Goal: Task Accomplishment & Management: Manage account settings

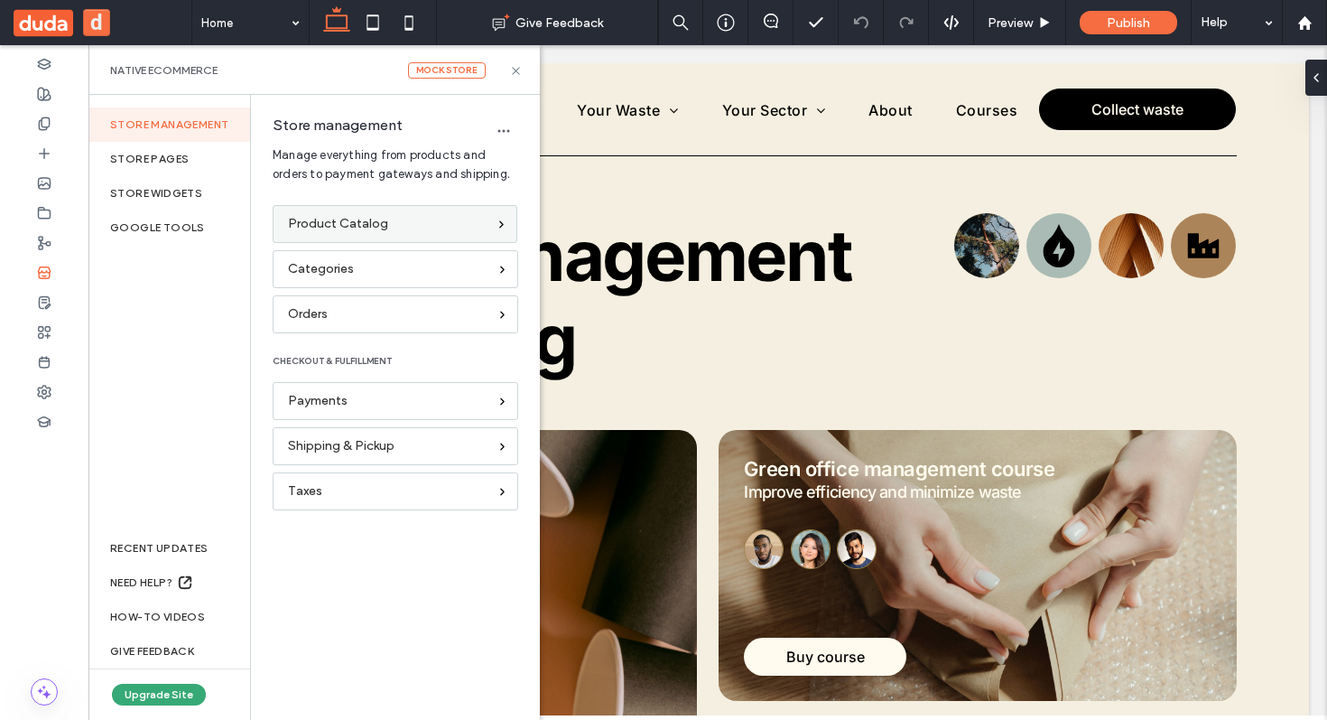
click at [396, 221] on div "Product Catalog" at bounding box center [387, 224] width 199 height 20
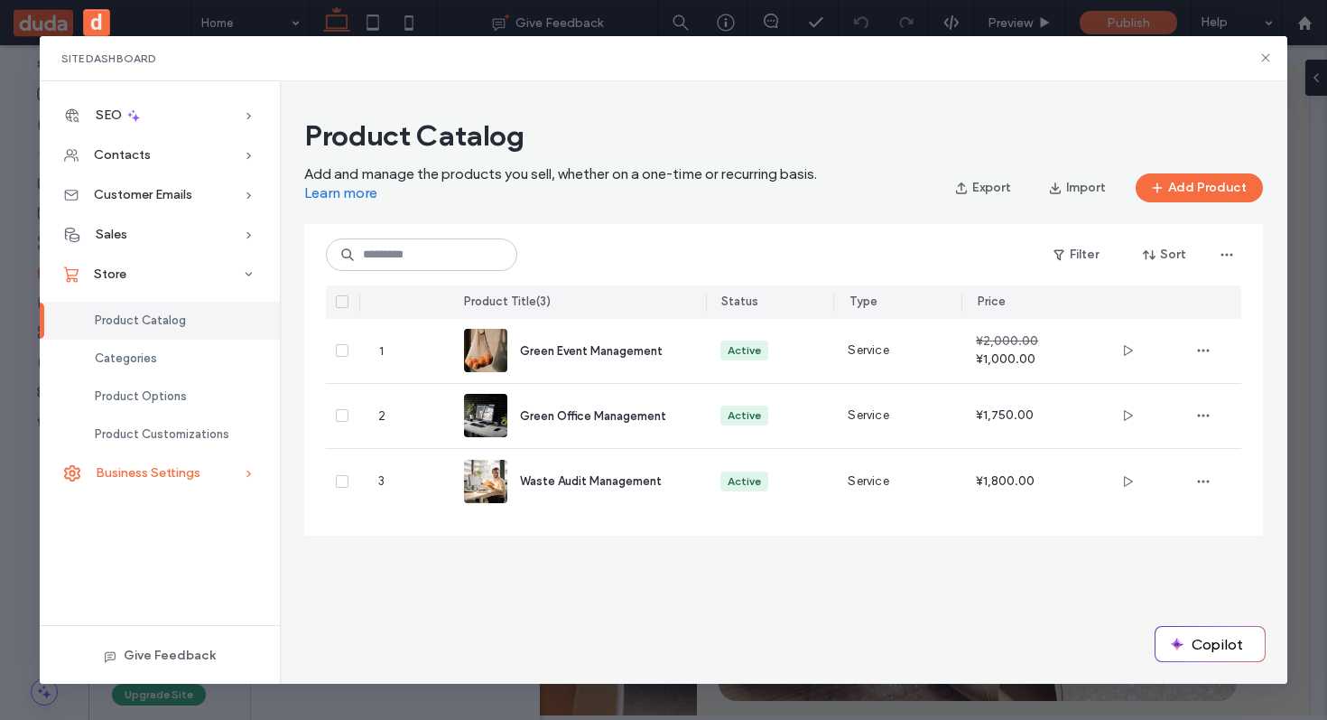
click at [200, 466] on div "Business Settings" at bounding box center [160, 473] width 240 height 40
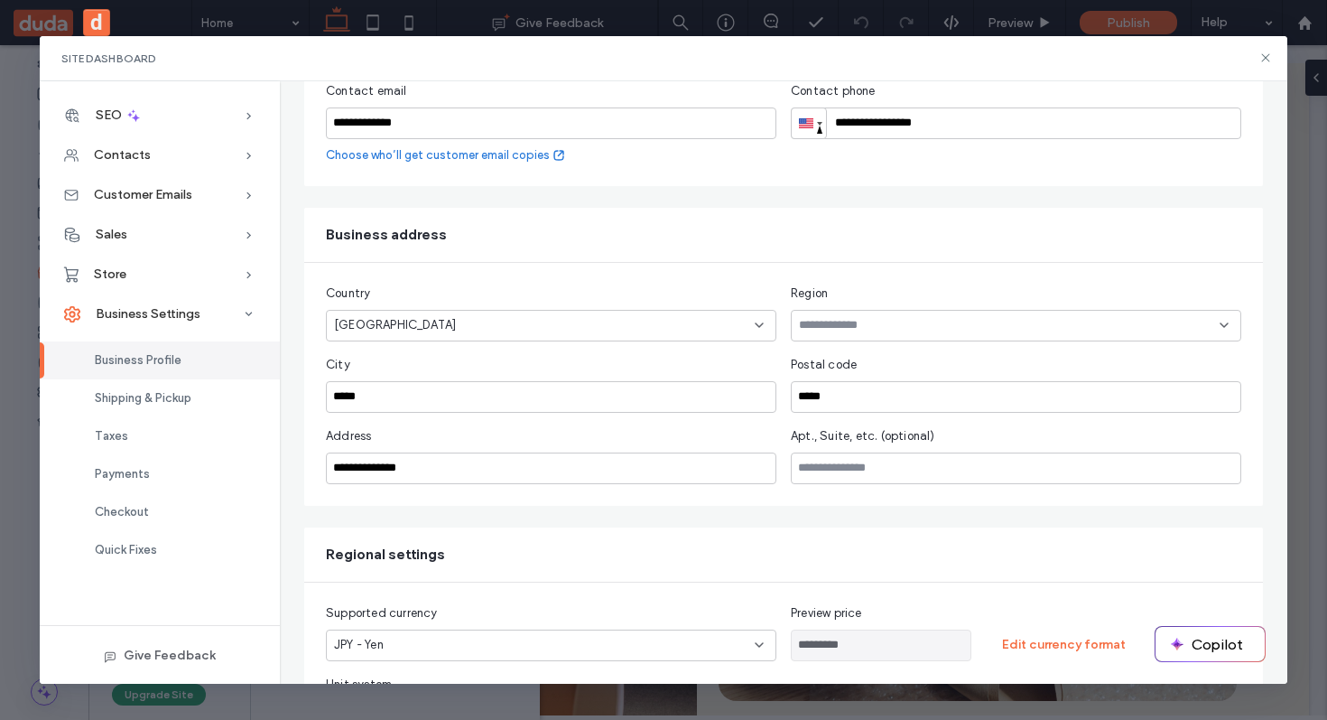
scroll to position [370, 0]
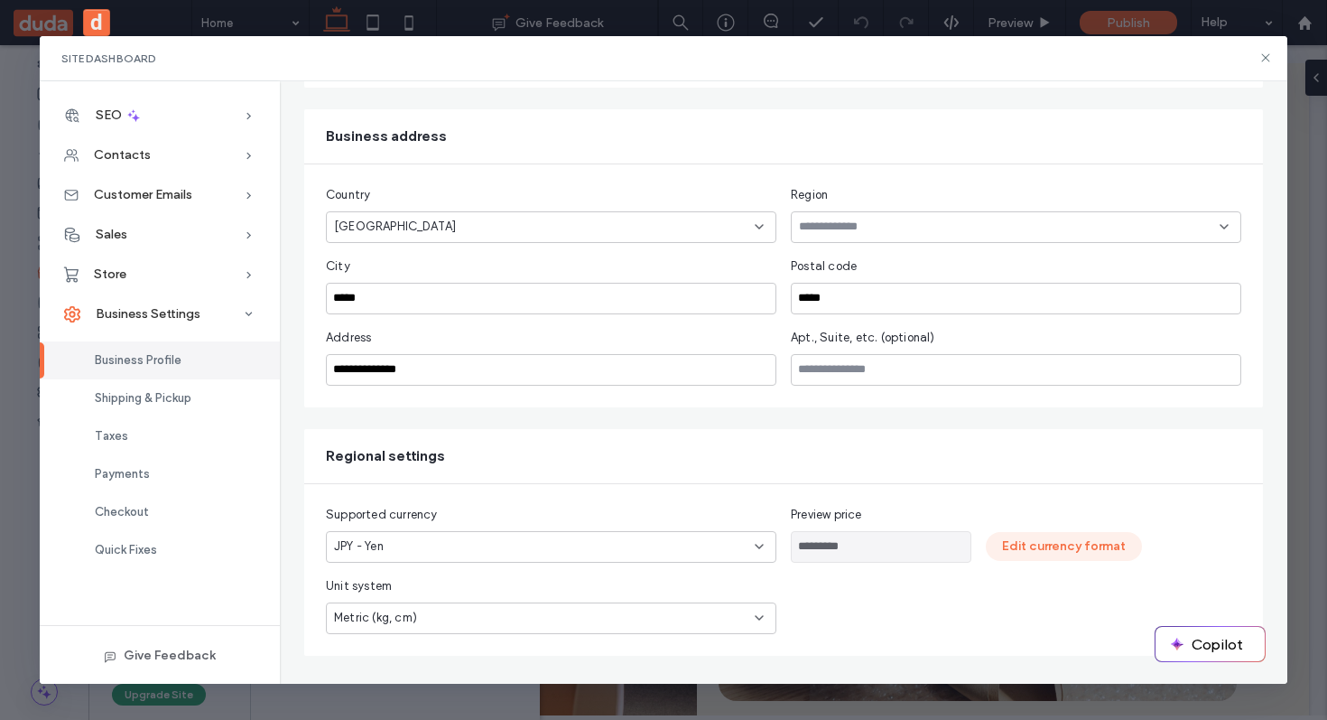
click at [1050, 543] on button "Edit currency format" at bounding box center [1064, 546] width 156 height 29
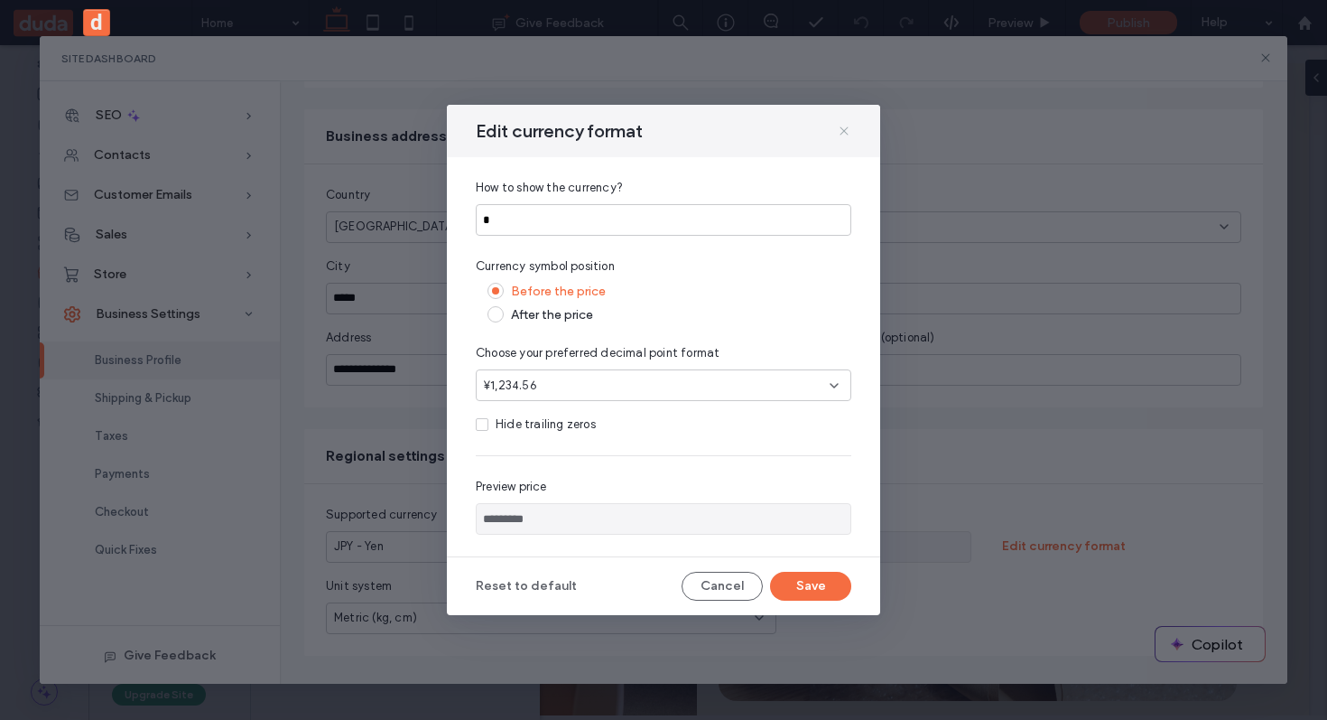
click at [841, 129] on icon at bounding box center [844, 131] width 14 height 14
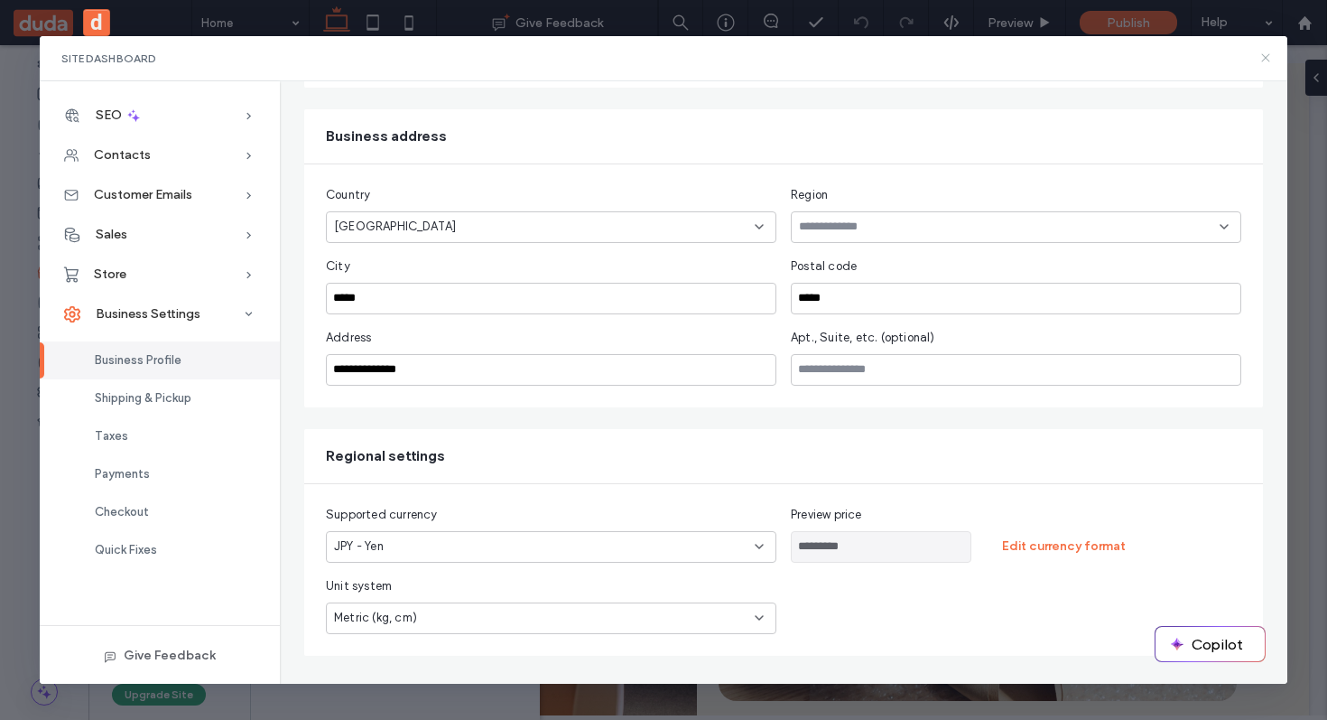
click at [1261, 59] on icon at bounding box center [1266, 58] width 14 height 14
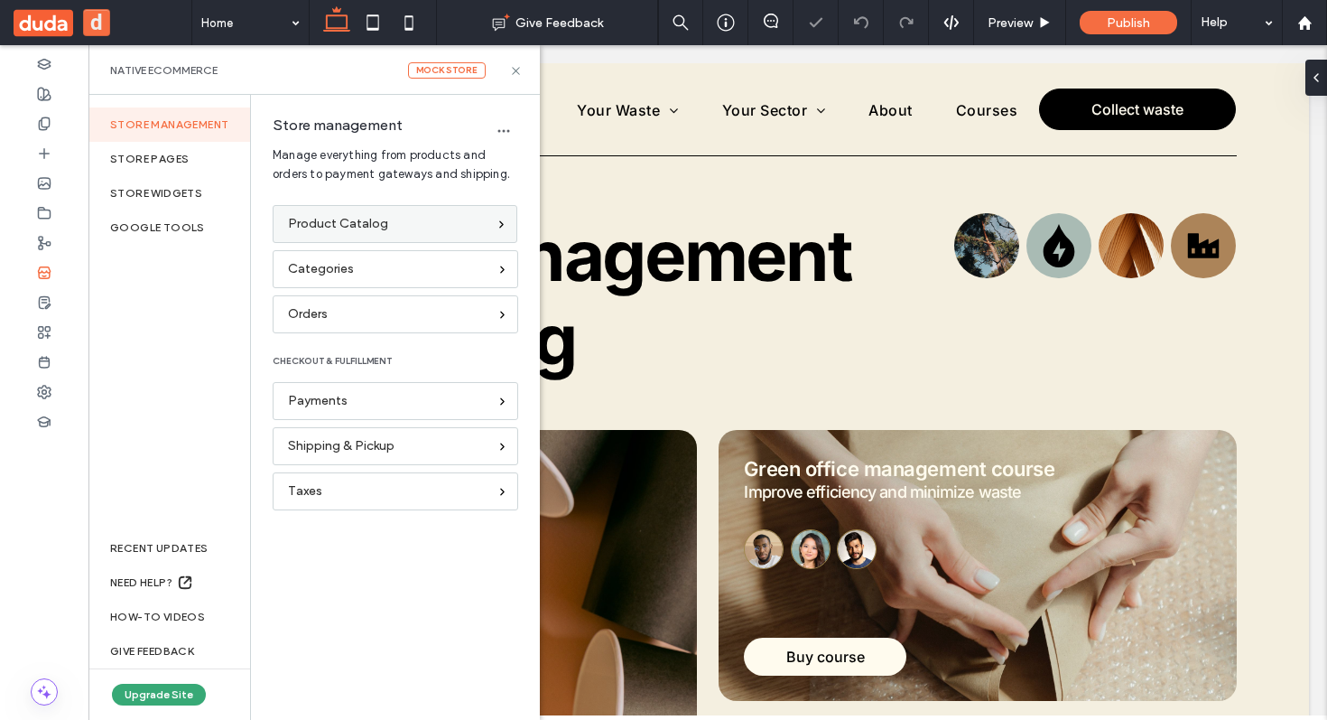
scroll to position [0, 0]
click at [185, 160] on div "Store pages" at bounding box center [169, 159] width 162 height 34
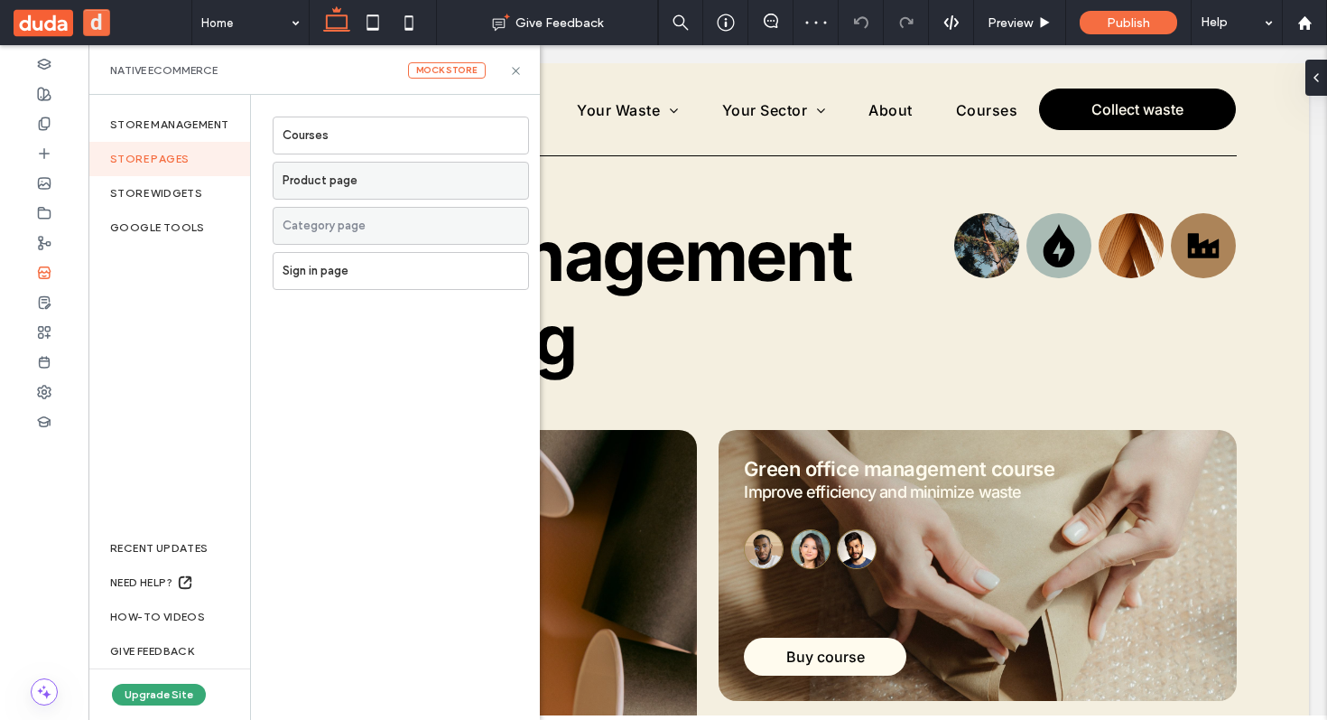
click at [328, 180] on label "Product page" at bounding box center [406, 181] width 246 height 36
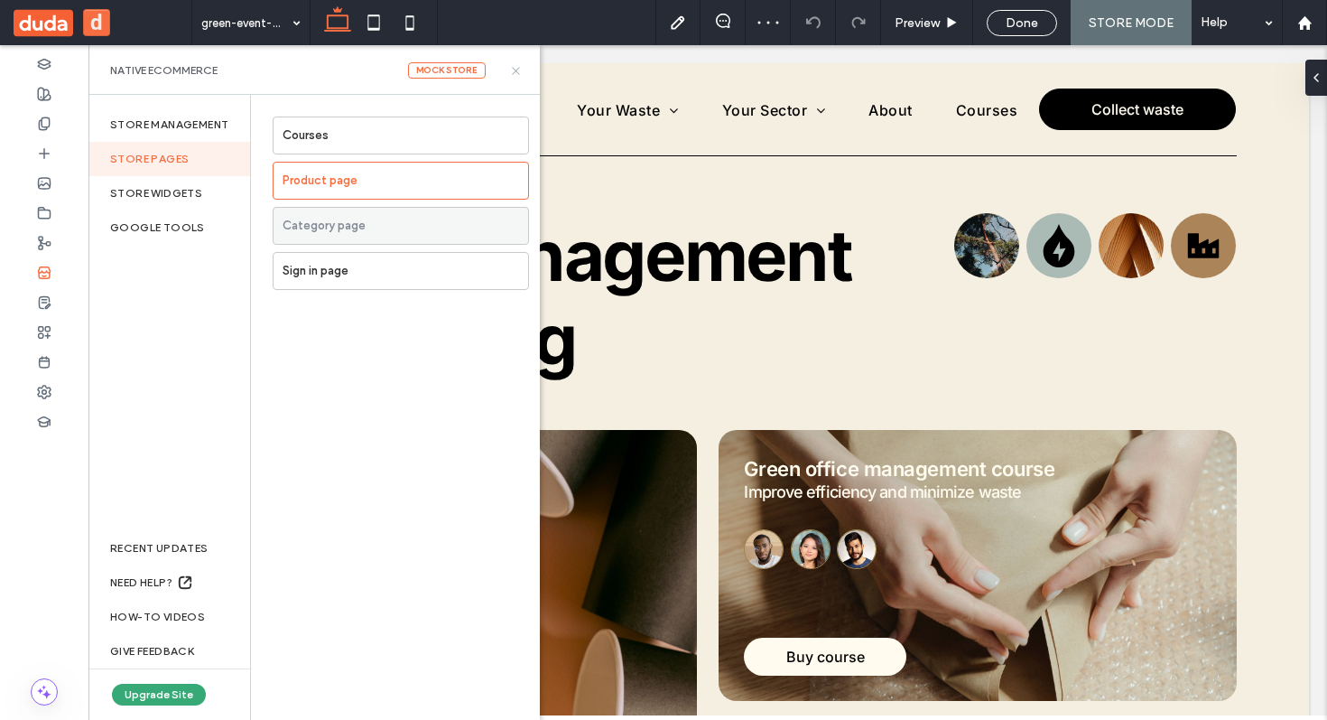
click at [516, 70] on icon at bounding box center [516, 71] width 14 height 14
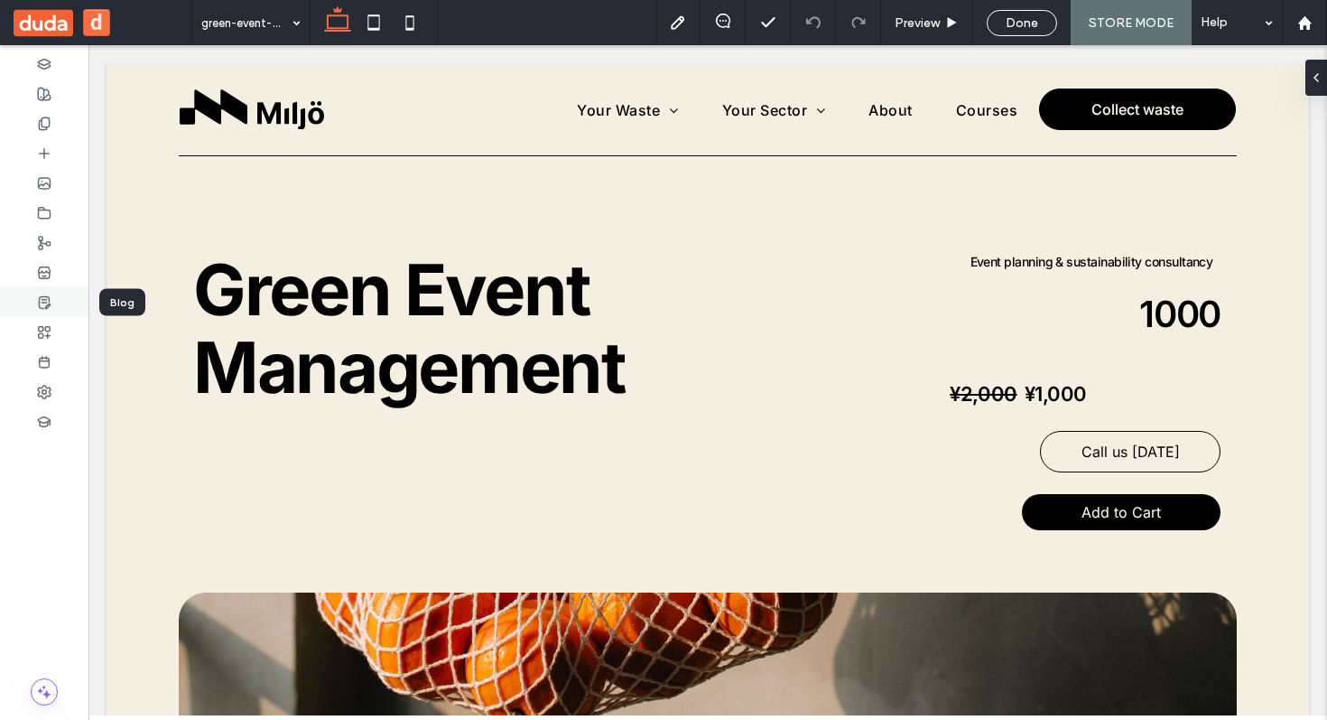
click at [49, 291] on div at bounding box center [44, 302] width 88 height 30
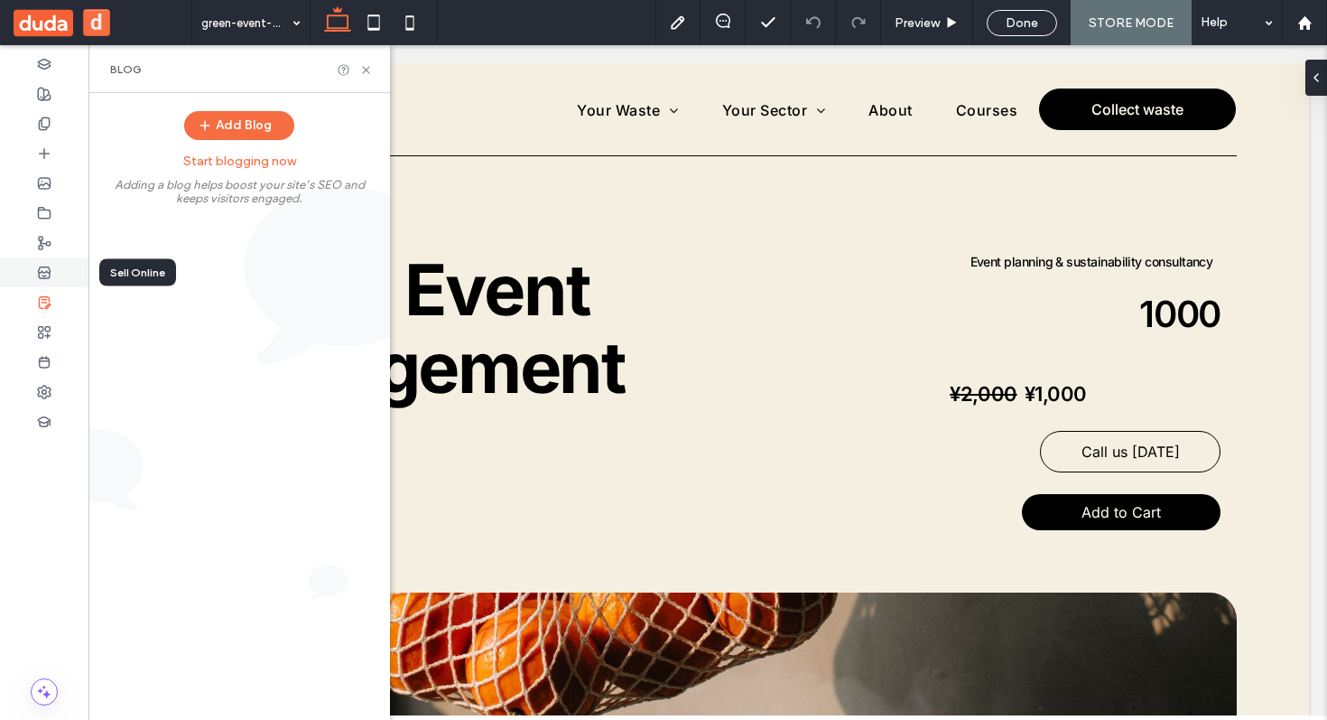
click at [49, 265] on icon at bounding box center [44, 272] width 14 height 14
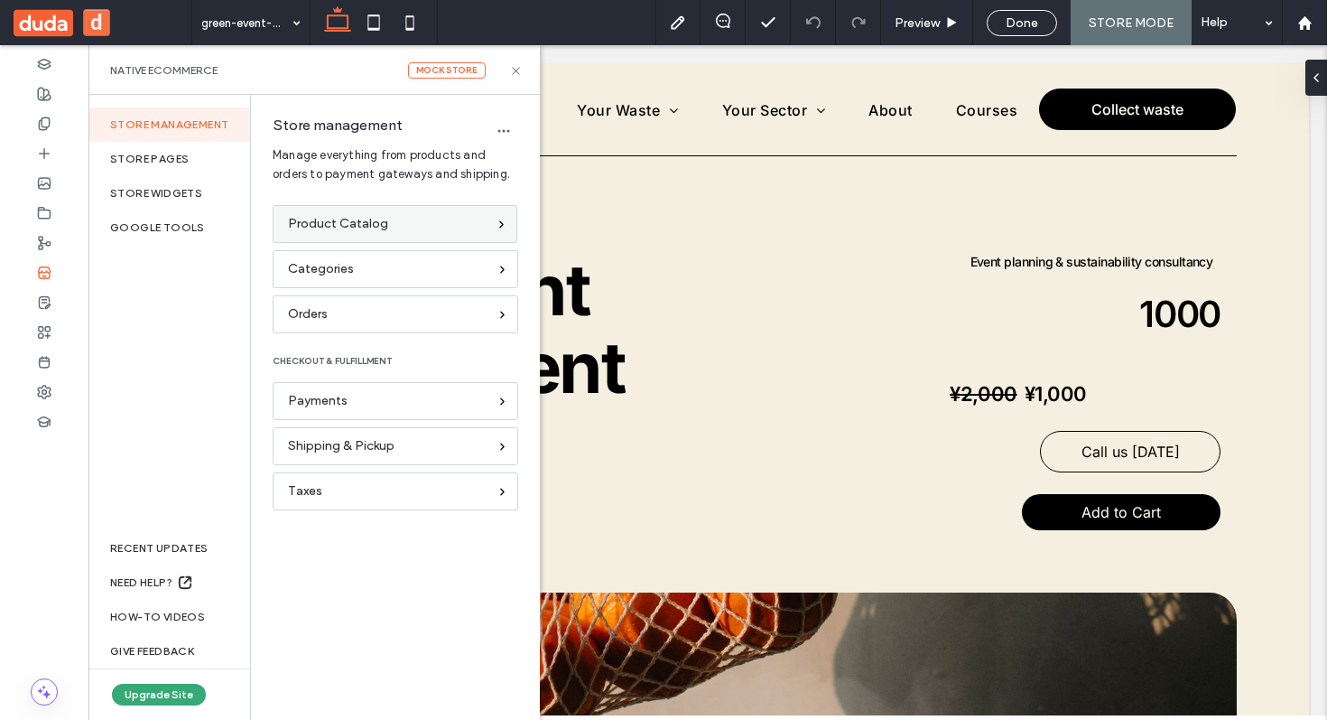
click at [339, 219] on span "Product Catalog" at bounding box center [338, 224] width 100 height 20
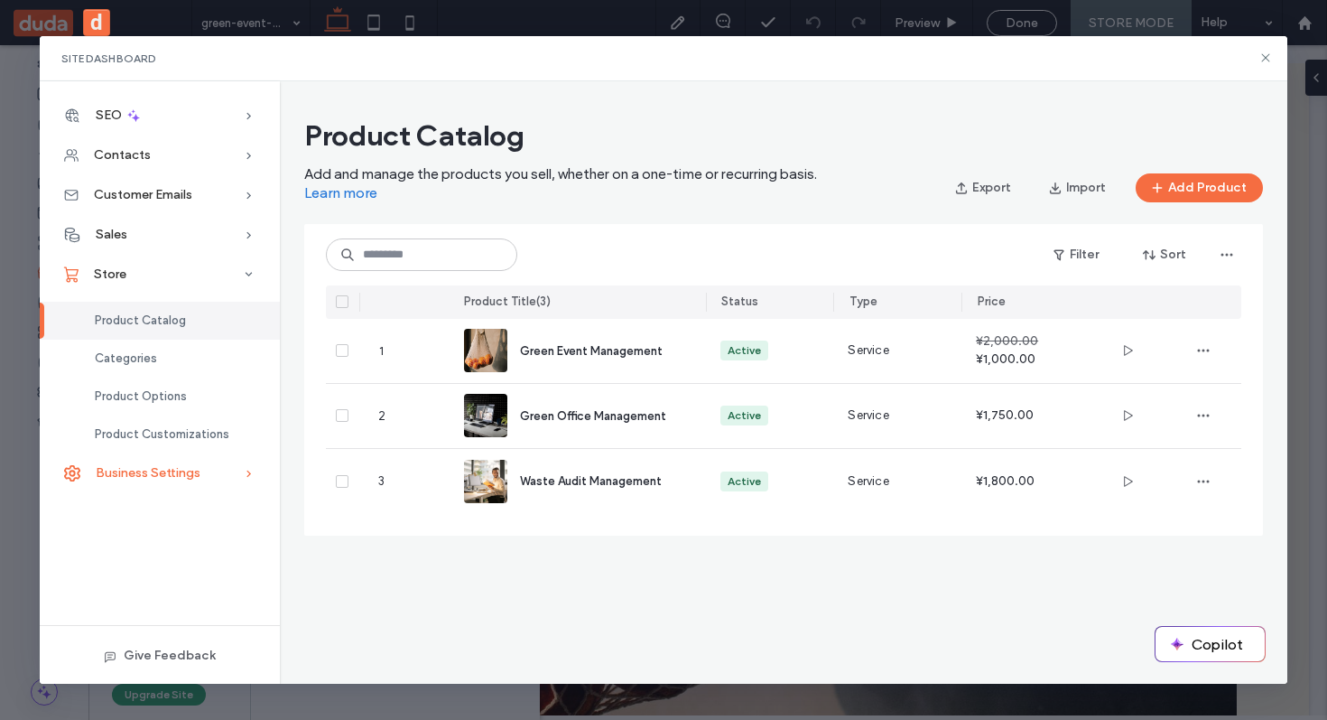
click at [210, 470] on div "Business Settings" at bounding box center [160, 473] width 240 height 40
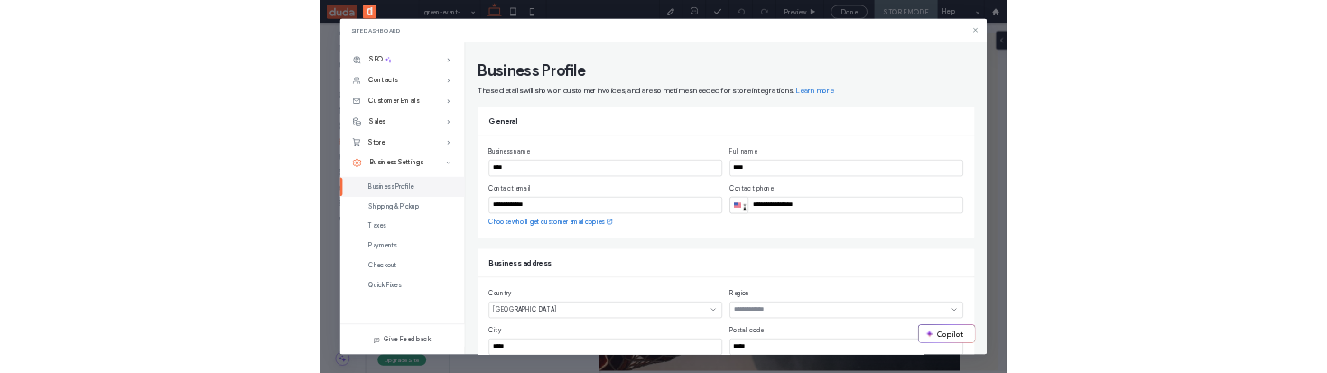
scroll to position [370, 0]
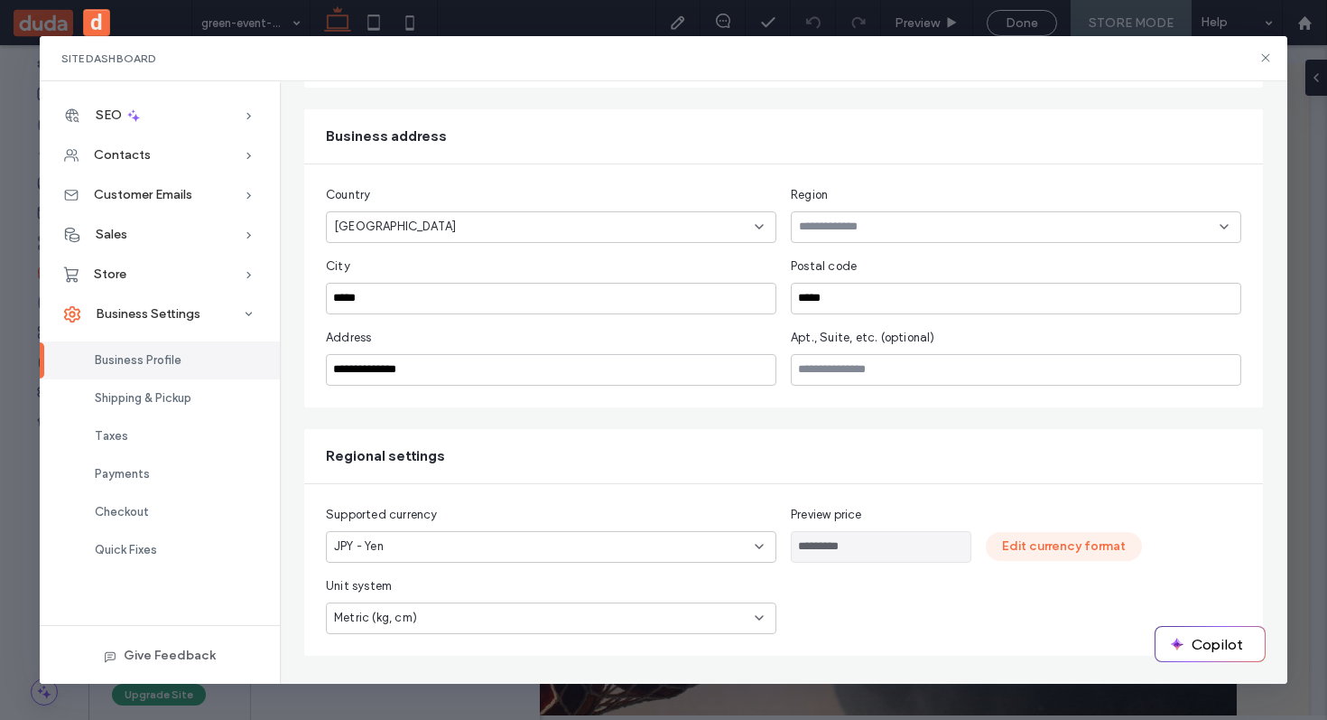
click at [1081, 555] on button "Edit currency format" at bounding box center [1064, 546] width 156 height 29
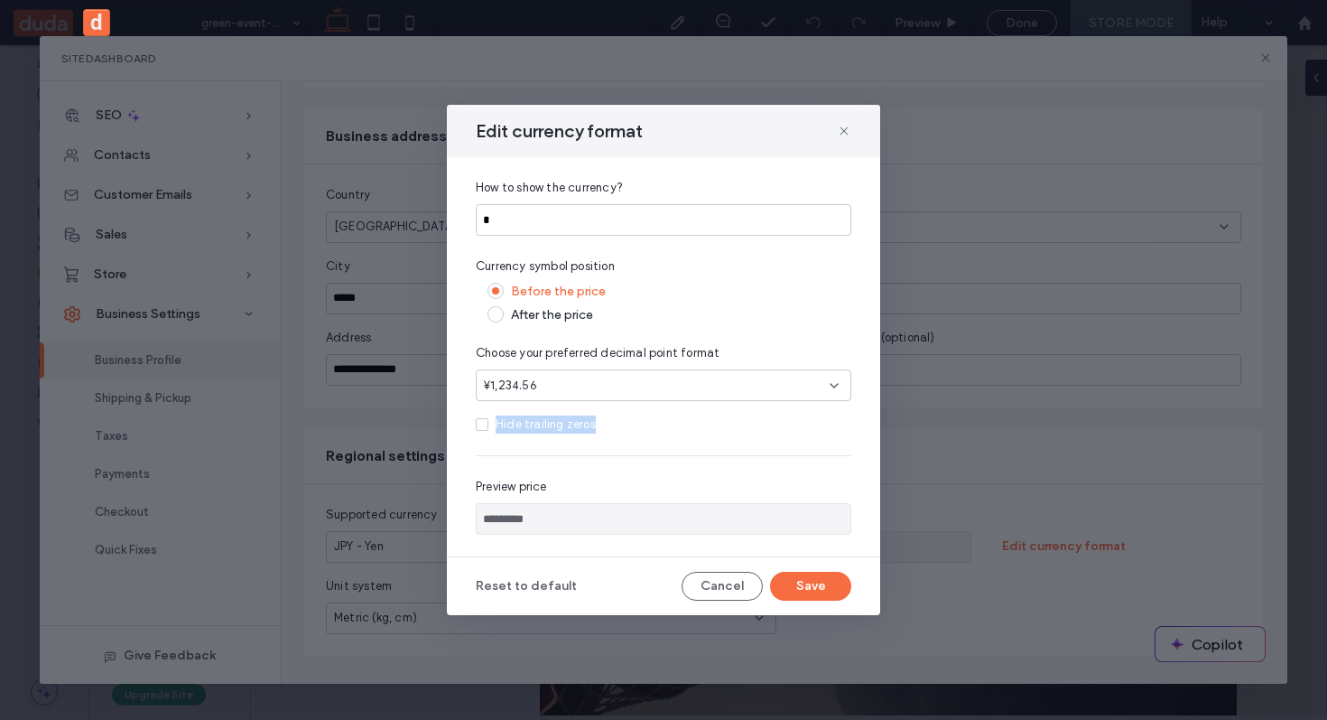
drag, startPoint x: 556, startPoint y: 425, endPoint x: 499, endPoint y: 427, distance: 56.9
click at [499, 427] on label "Hide trailing zeros" at bounding box center [664, 424] width 376 height 18
copy div "Hide trailing zeros"
click at [588, 434] on div "How to show the currency? * Currency symbol position Before the price After the…" at bounding box center [663, 356] width 433 height 399
drag, startPoint x: 527, startPoint y: 425, endPoint x: 605, endPoint y: 426, distance: 77.7
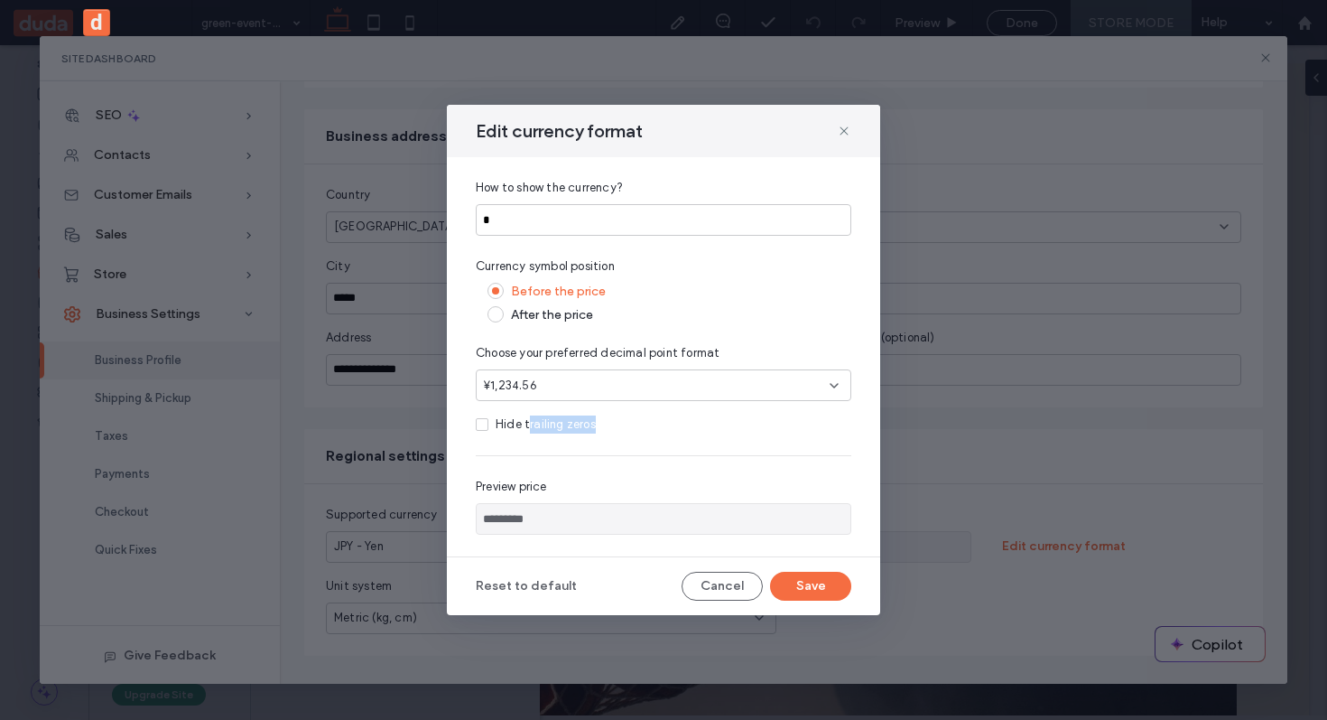
click at [605, 426] on label "Hide trailing zeros" at bounding box center [664, 424] width 376 height 18
copy div "railing zeros"
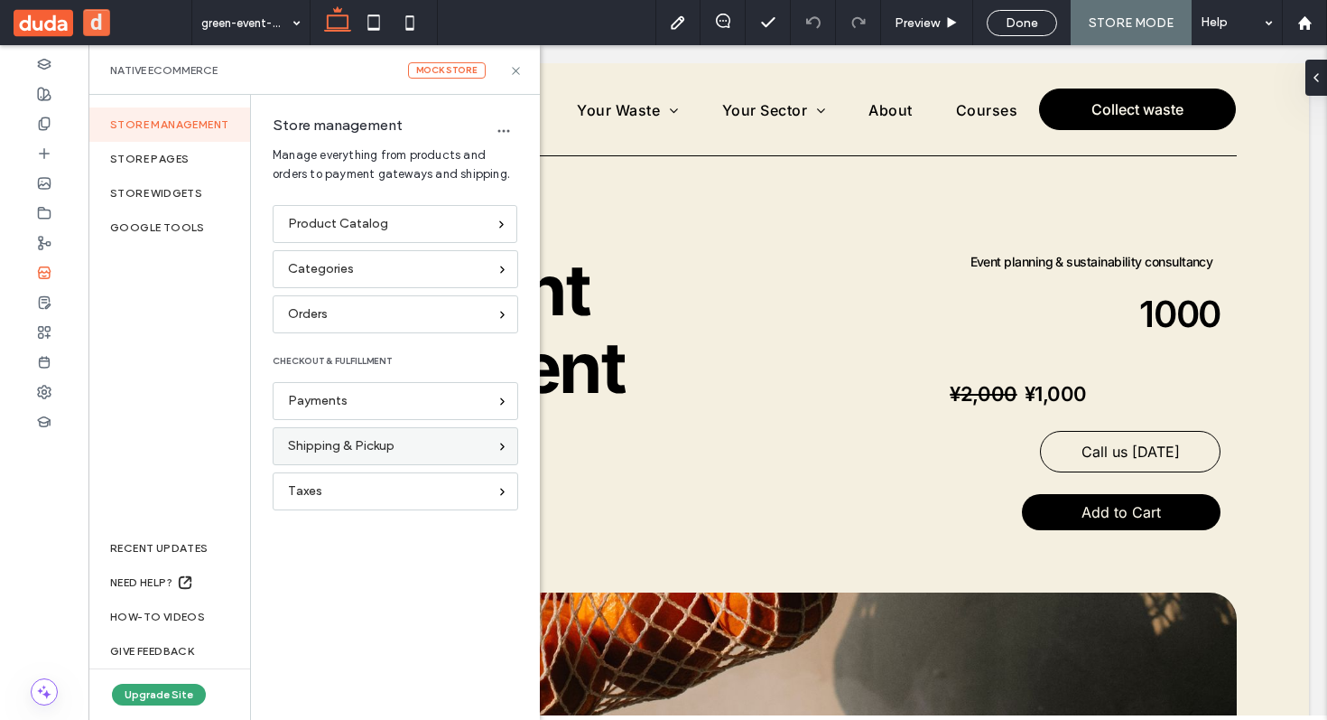
click at [338, 441] on span "Shipping & Pickup" at bounding box center [341, 446] width 107 height 20
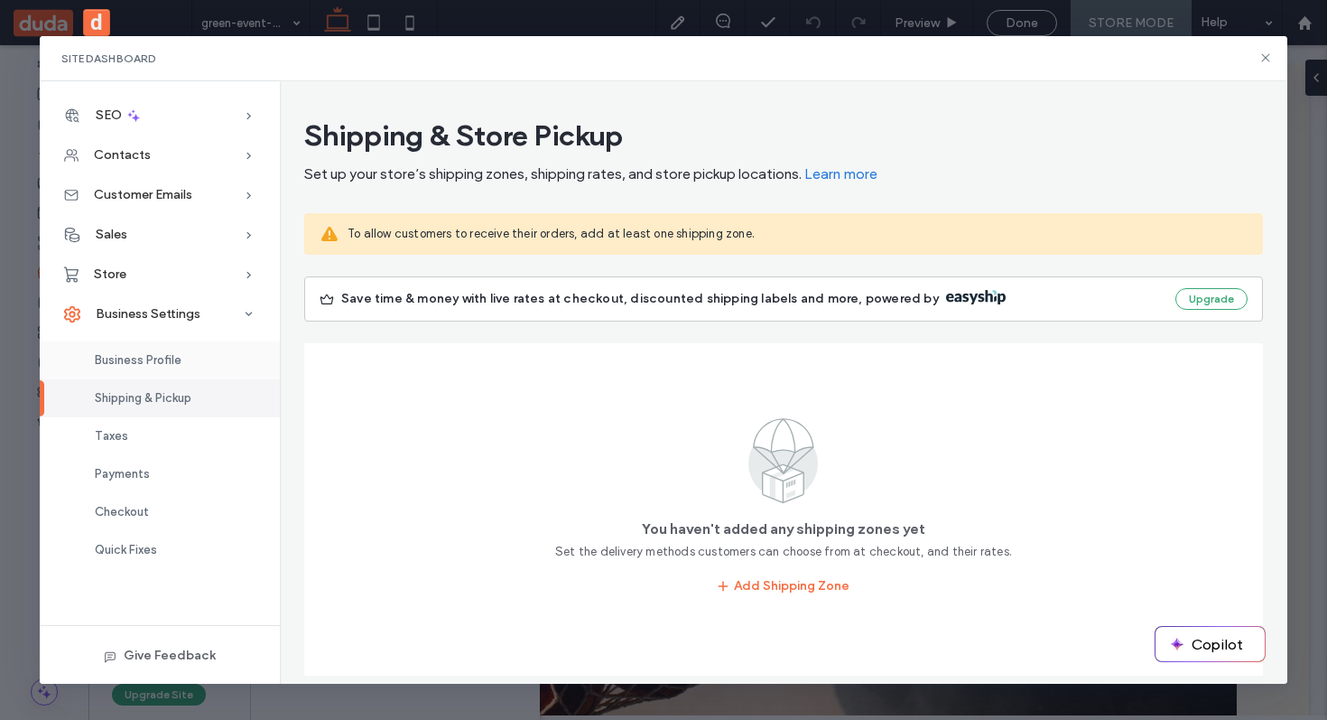
click at [161, 358] on span "Business Profile" at bounding box center [138, 360] width 87 height 14
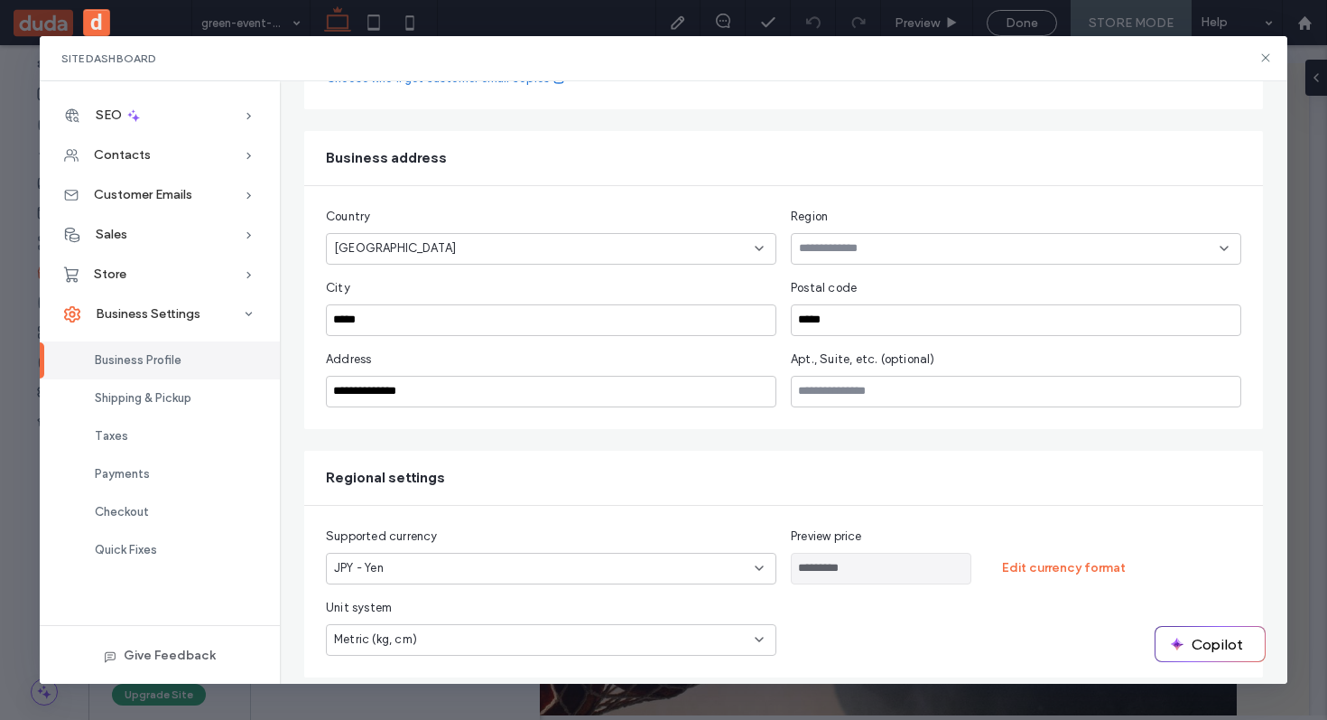
scroll to position [370, 0]
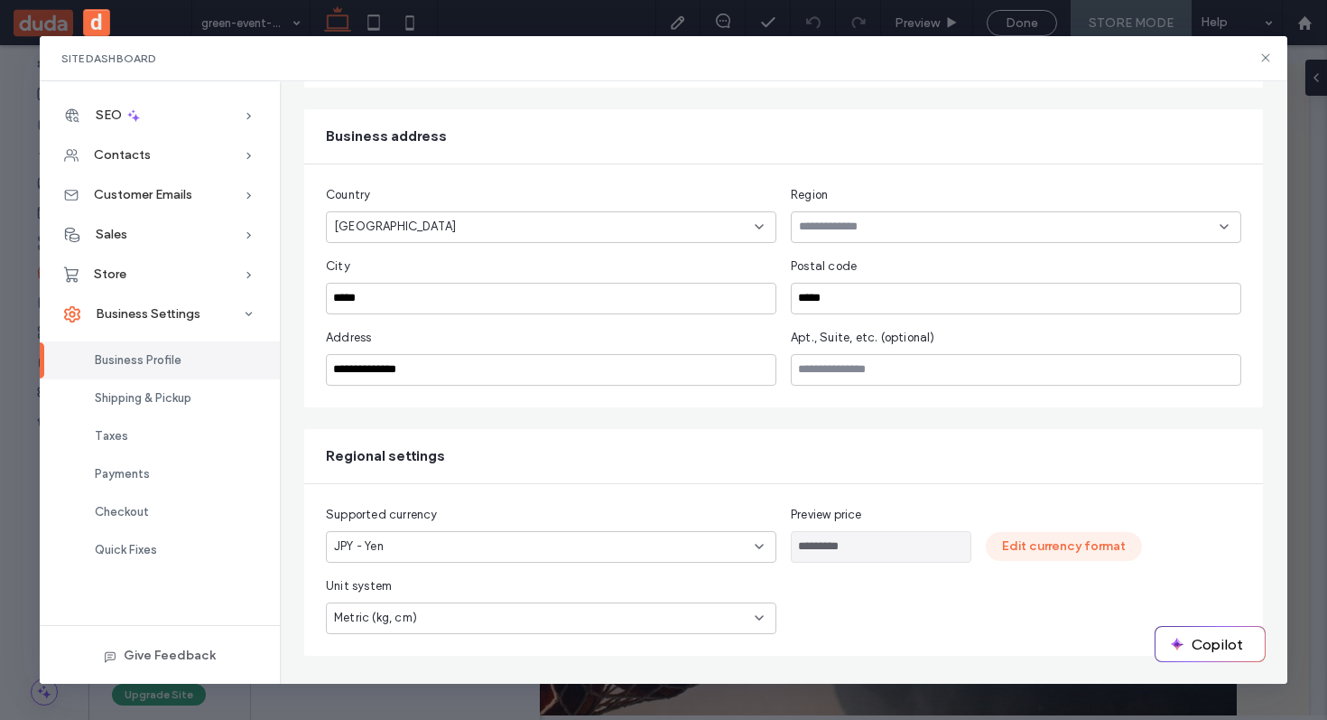
click at [1047, 547] on button "Edit currency format" at bounding box center [1064, 546] width 156 height 29
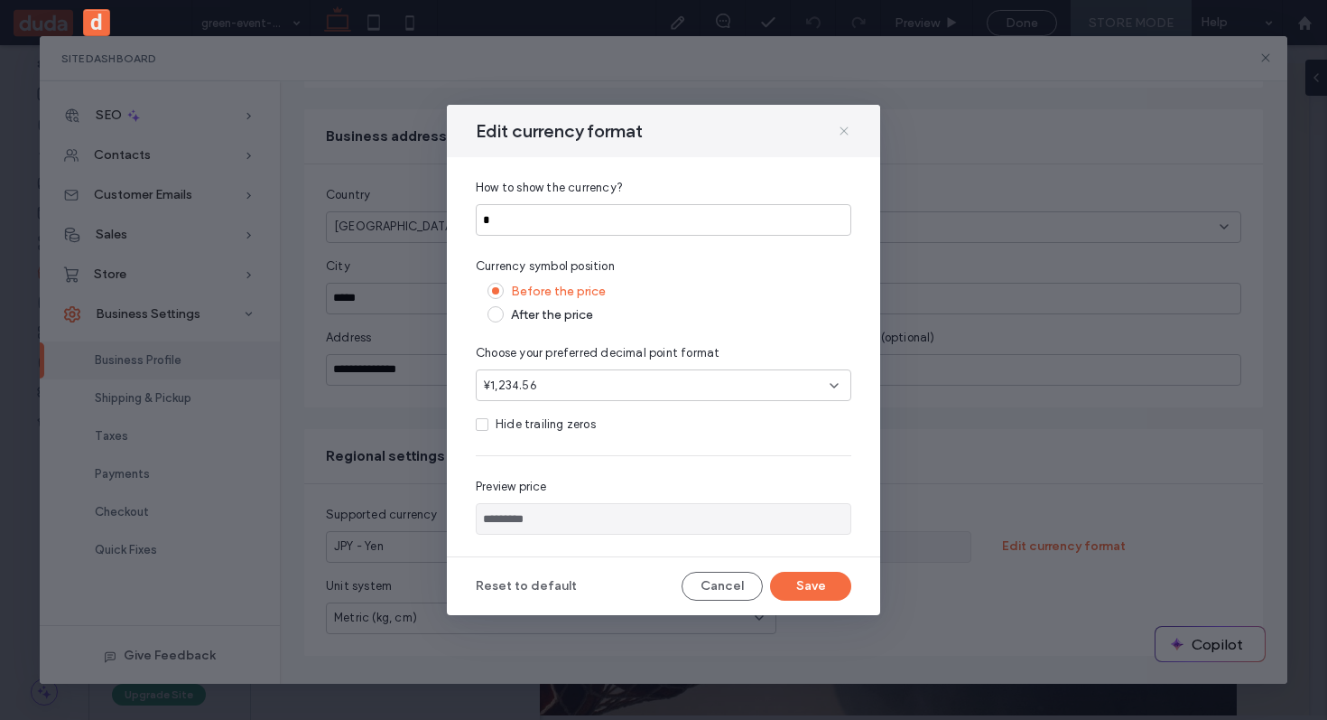
click at [842, 129] on use at bounding box center [844, 130] width 8 height 8
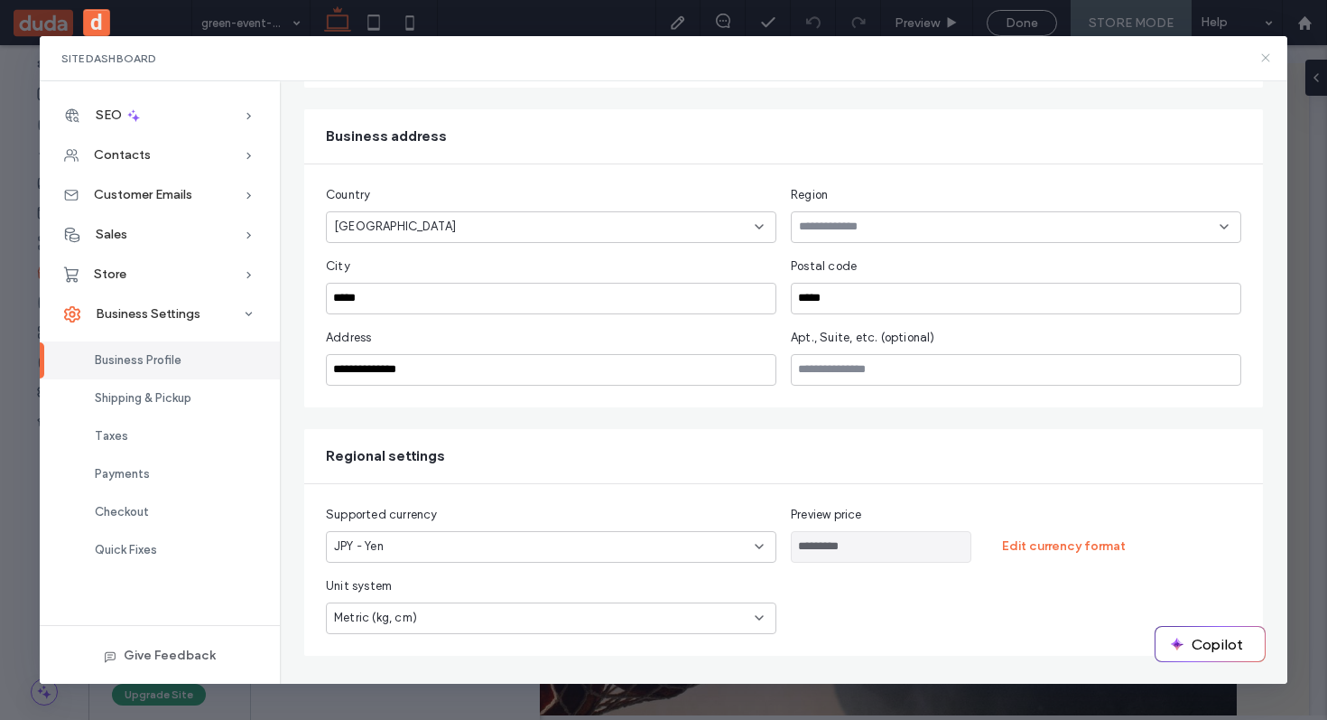
click at [1261, 58] on icon at bounding box center [1266, 58] width 14 height 14
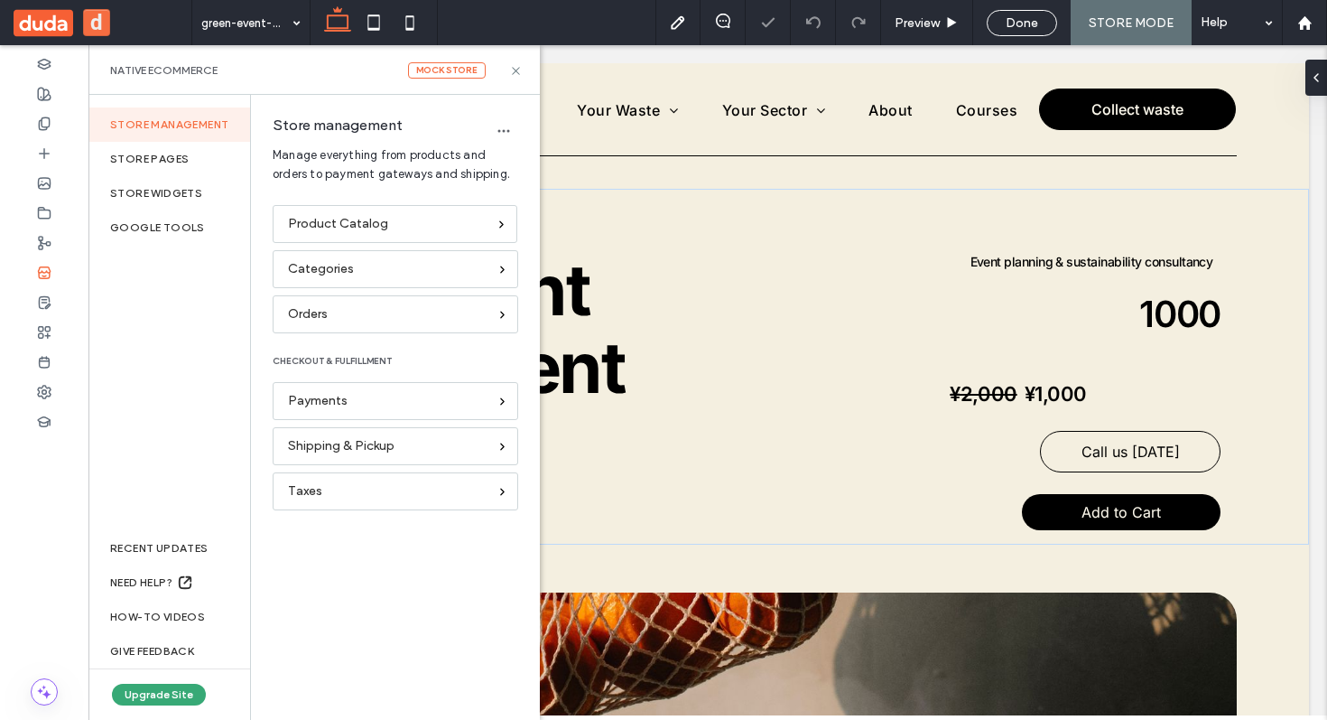
scroll to position [0, 0]
